Goal: Information Seeking & Learning: Learn about a topic

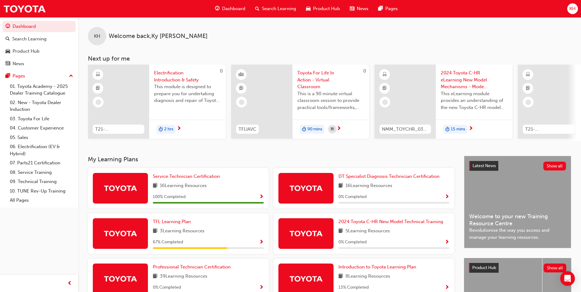
click at [184, 235] on span "3 Learning Resources" at bounding box center [182, 232] width 45 height 8
click at [175, 224] on span "TFL Learning Plan" at bounding box center [172, 222] width 38 height 6
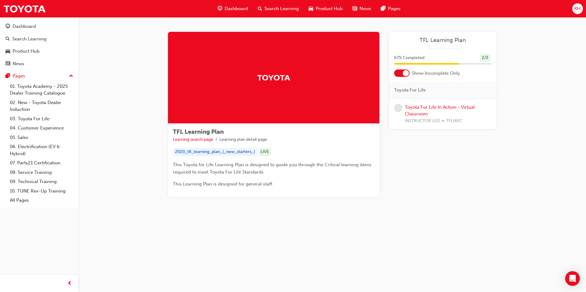
click at [415, 110] on div "Toyota For Life In Action - Virtual Classroom INSTRUCTOR LED TFLIAVC" at bounding box center [448, 114] width 87 height 21
click at [407, 111] on div "Toyota For Life In Action - Virtual Classroom INSTRUCTOR LED TFLIAVC" at bounding box center [448, 114] width 87 height 21
click at [410, 109] on link "Toyota For Life In Action - Virtual Classroom" at bounding box center [440, 110] width 70 height 13
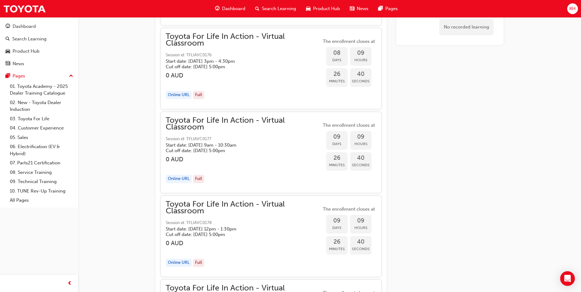
scroll to position [1682, 0]
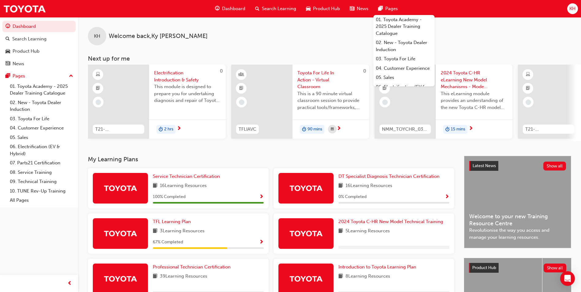
click at [575, 7] on span "KH" at bounding box center [572, 8] width 6 height 7
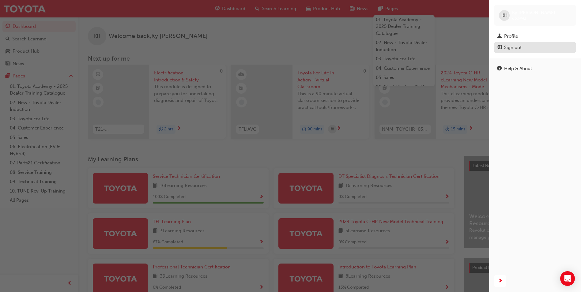
click at [519, 49] on div "Sign out" at bounding box center [512, 47] width 17 height 7
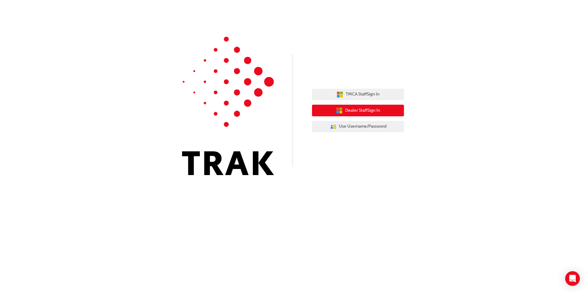
click at [342, 111] on button "Dealer Staff Sign In" at bounding box center [358, 111] width 92 height 12
